Goal: Information Seeking & Learning: Learn about a topic

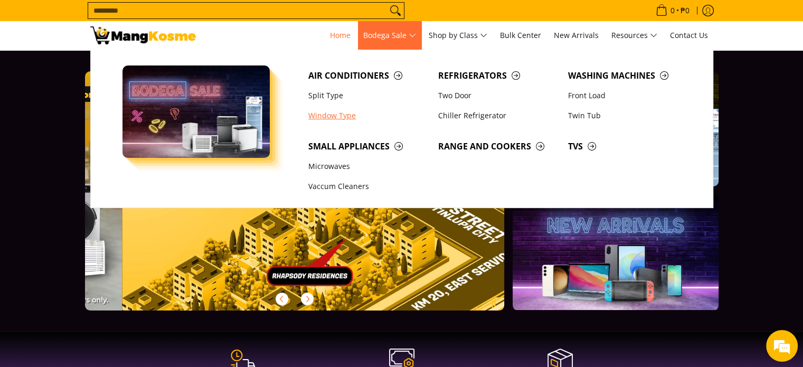
scroll to position [0, 1679]
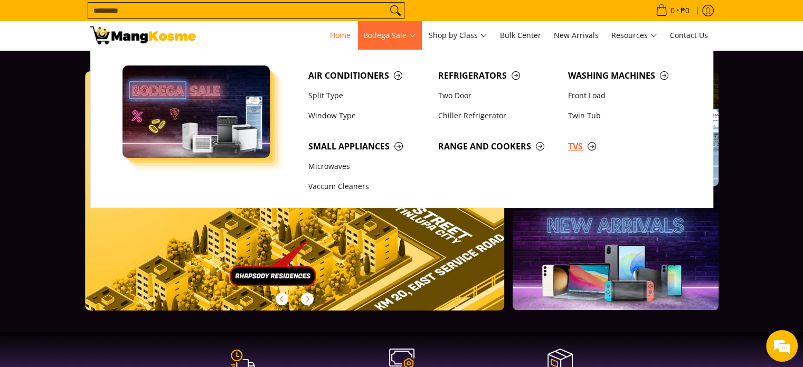
click at [572, 147] on span "TVs" at bounding box center [627, 146] width 119 height 13
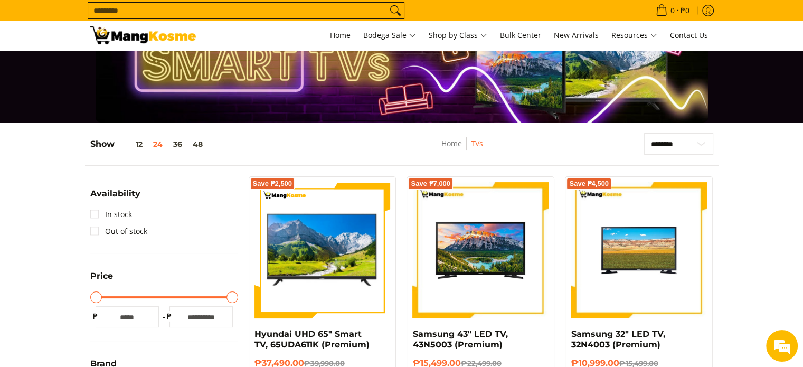
scroll to position [53, 0]
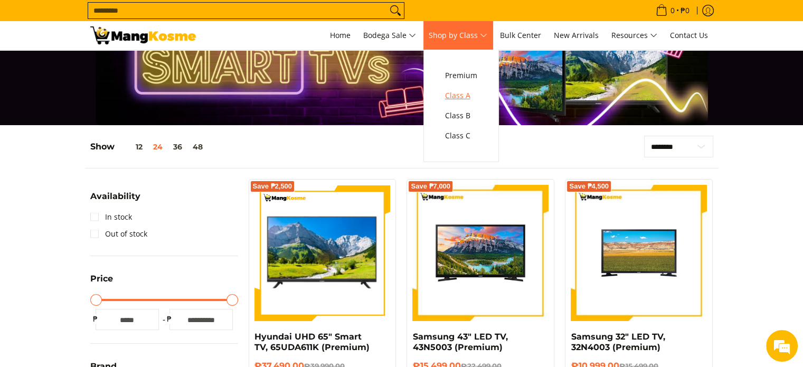
click at [461, 93] on span "Class A" at bounding box center [461, 95] width 32 height 13
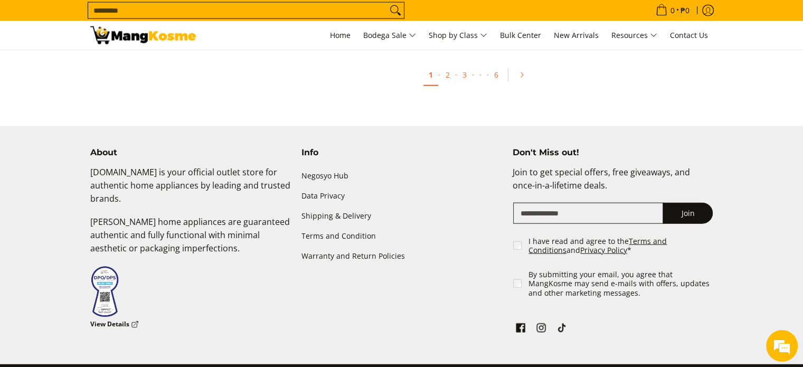
scroll to position [2376, 0]
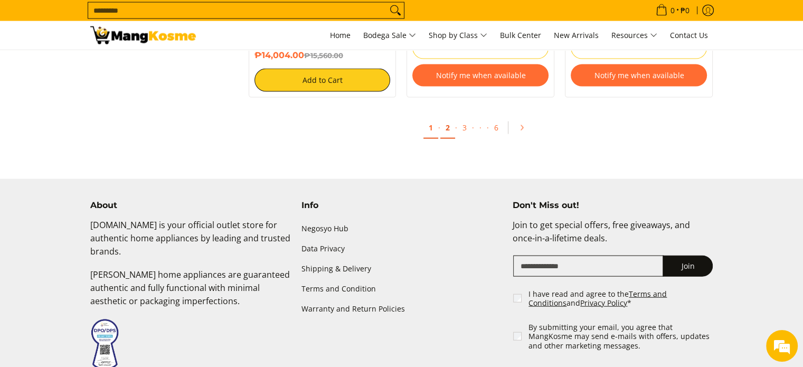
click at [449, 130] on link "2" at bounding box center [447, 128] width 15 height 22
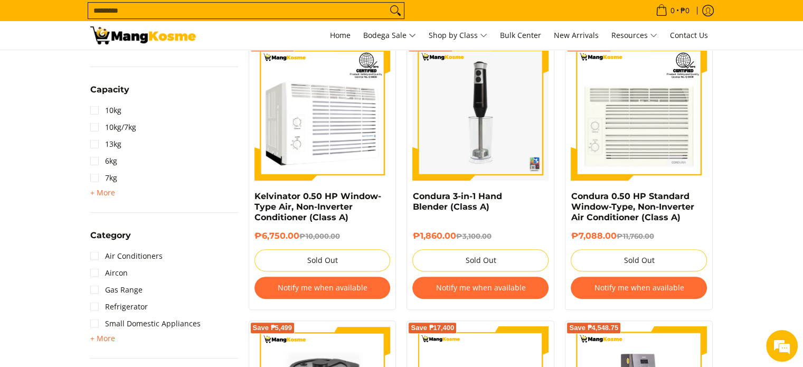
scroll to position [528, 0]
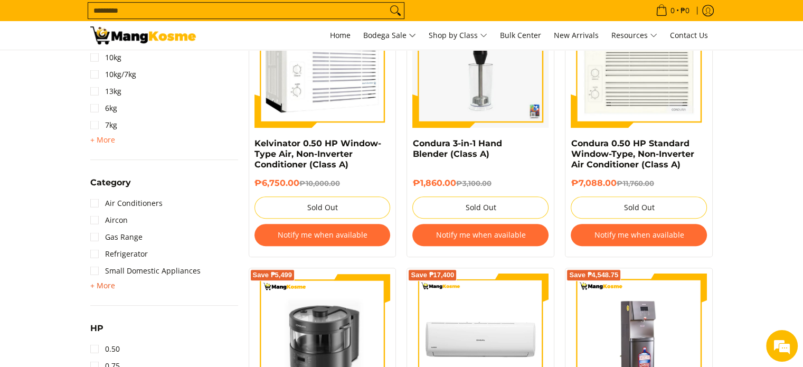
click at [100, 288] on span "+ More" at bounding box center [102, 285] width 25 height 8
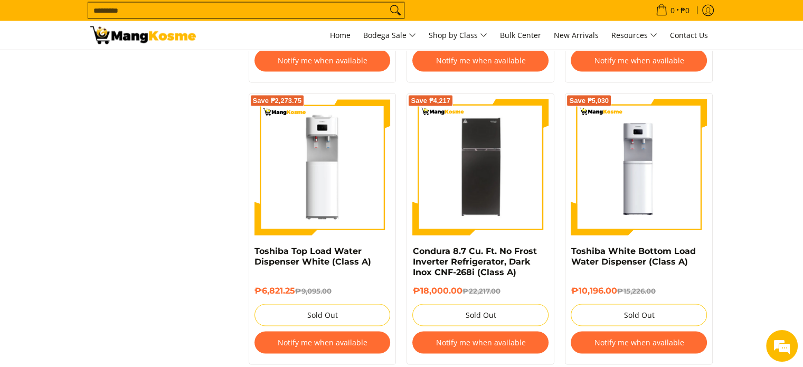
scroll to position [2270, 0]
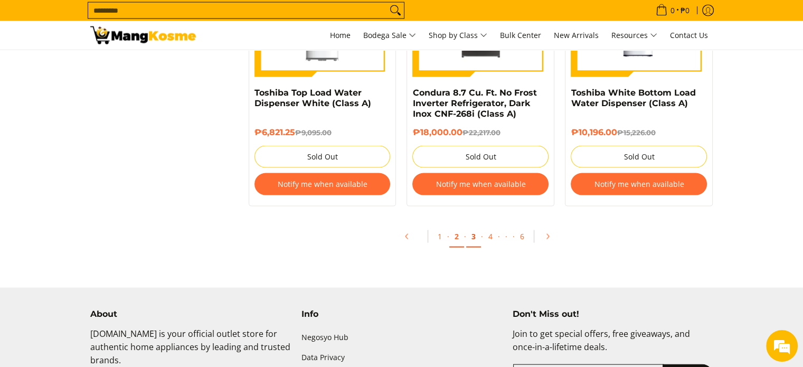
click at [473, 247] on link "3" at bounding box center [473, 237] width 15 height 22
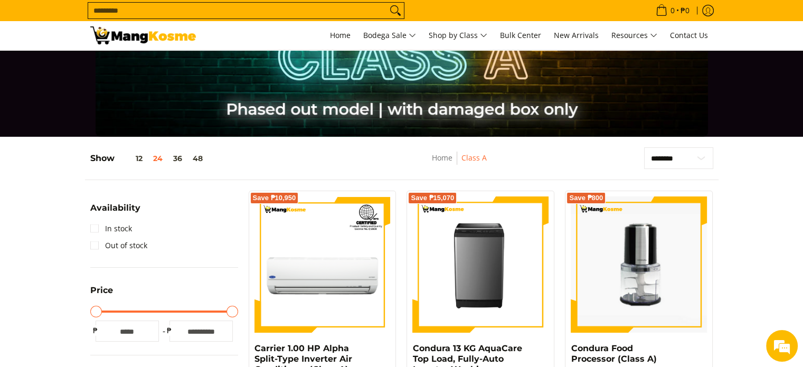
scroll to position [106, 0]
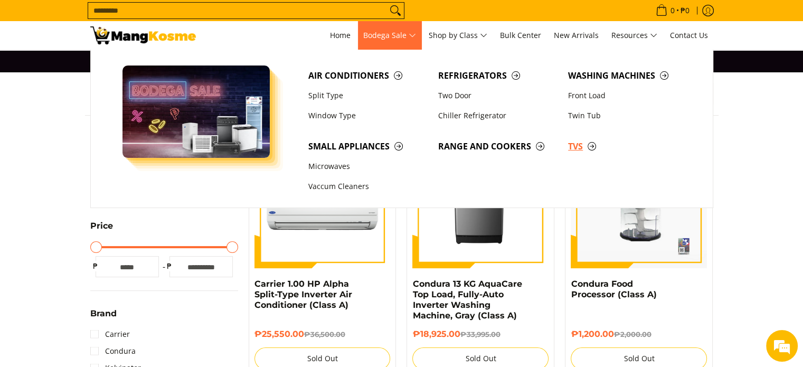
click at [572, 143] on span "TVs" at bounding box center [627, 146] width 119 height 13
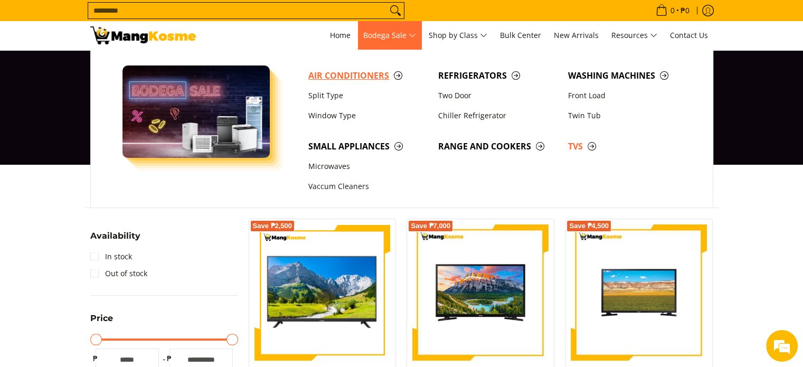
scroll to position [106, 0]
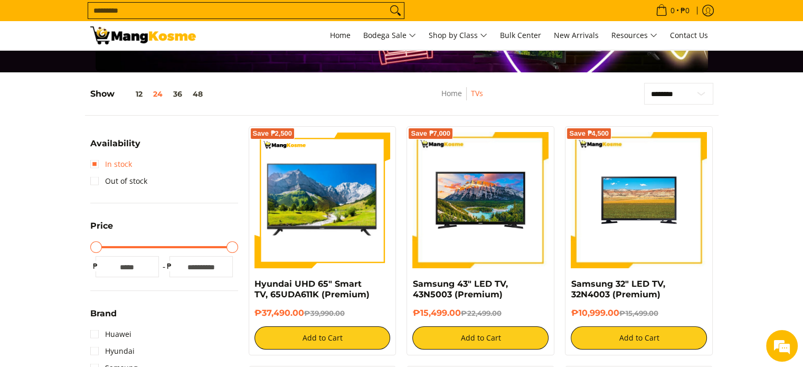
click at [90, 162] on link "In stock" at bounding box center [111, 164] width 42 height 17
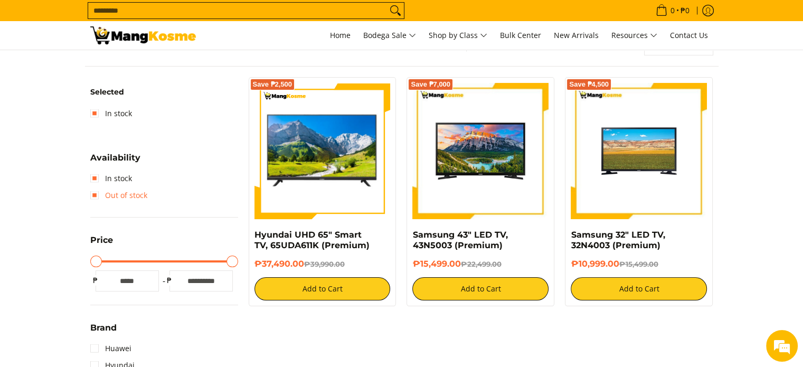
scroll to position [138, 0]
